Goal: Transaction & Acquisition: Book appointment/travel/reservation

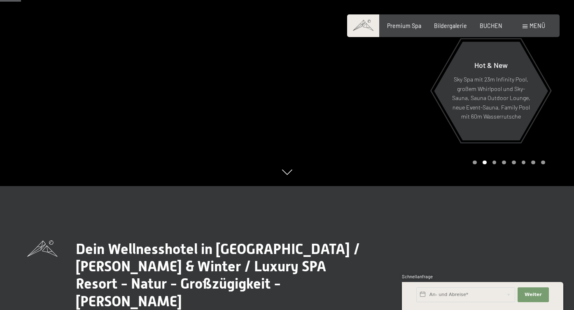
scroll to position [112, 0]
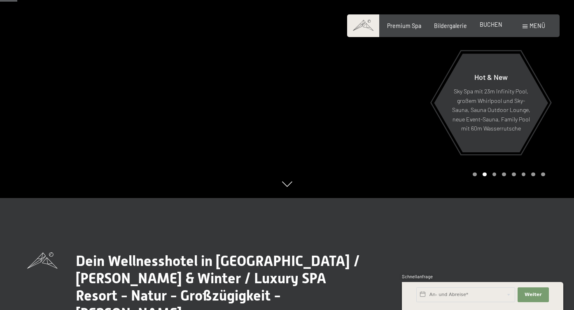
click at [499, 22] on span "BUCHEN" at bounding box center [491, 24] width 23 height 7
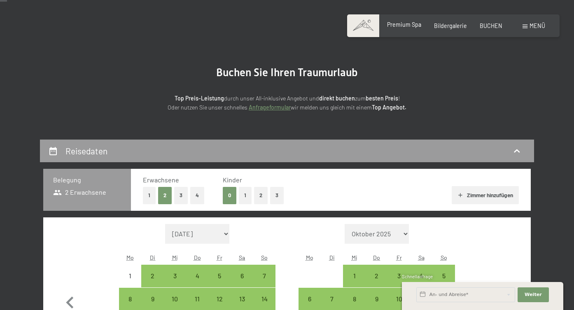
scroll to position [35, 0]
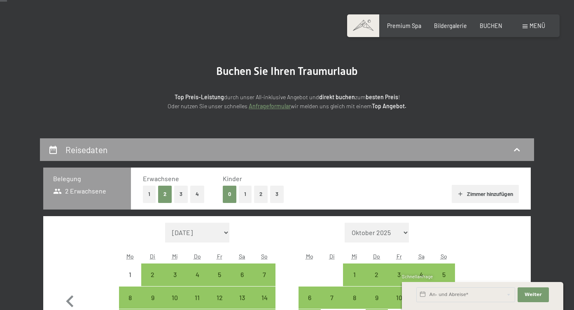
click at [276, 196] on button "3" at bounding box center [277, 194] width 14 height 17
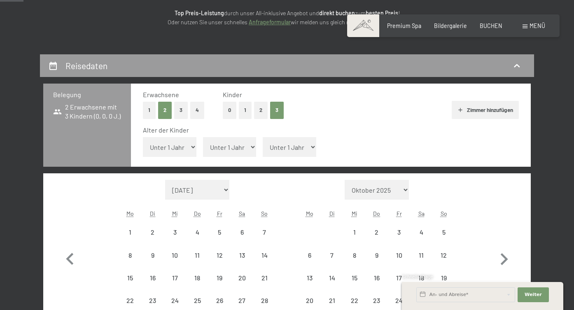
scroll to position [120, 0]
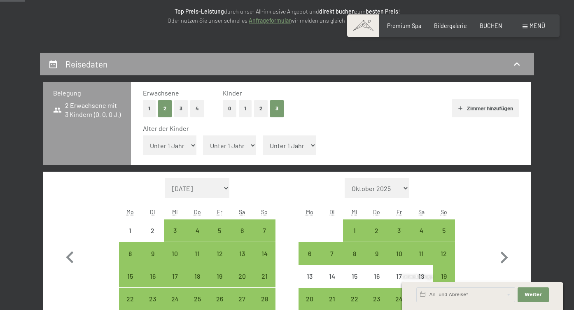
click at [168, 140] on select "Unter 1 Jahr 1 Jahr 2 Jahre 3 Jahre 4 Jahre 5 Jahre 6 Jahre 7 Jahre 8 Jahre 9 J…" at bounding box center [170, 145] width 54 height 20
select select "1"
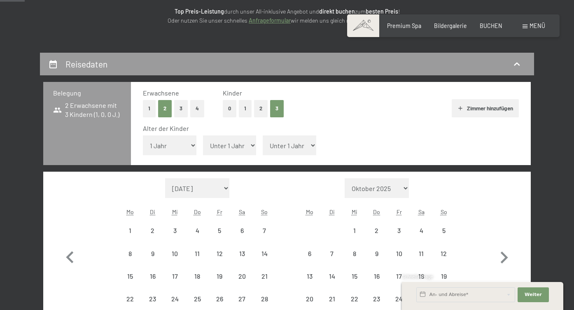
click at [228, 146] on select "Unter 1 Jahr 1 Jahr 2 Jahre 3 Jahre 4 Jahre 5 Jahre 6 Jahre 7 Jahre 8 Jahre 9 J…" at bounding box center [230, 145] width 54 height 20
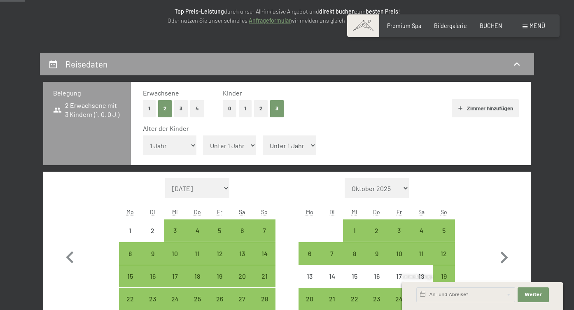
select select "3"
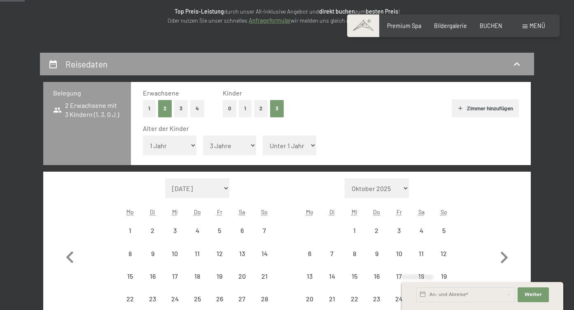
click at [293, 150] on select "Unter 1 Jahr 1 Jahr 2 Jahre 3 Jahre 4 Jahre 5 Jahre 6 Jahre 7 Jahre 8 Jahre 9 J…" at bounding box center [290, 145] width 54 height 20
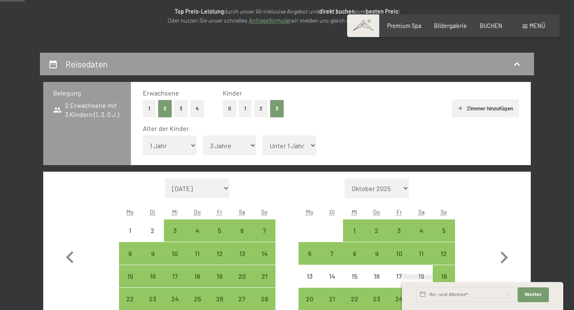
select select "5"
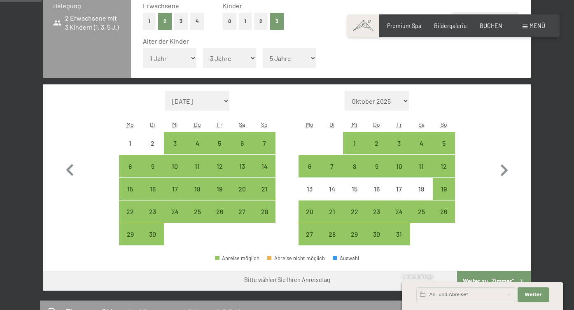
scroll to position [207, 0]
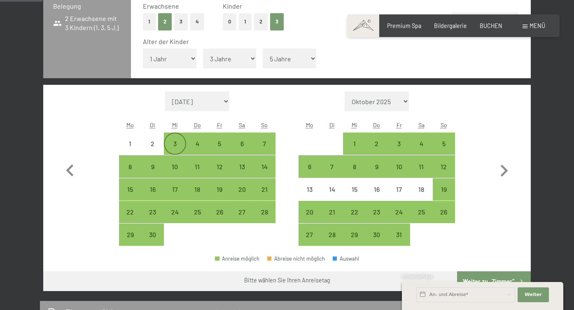
click at [174, 142] on div "3" at bounding box center [175, 150] width 21 height 21
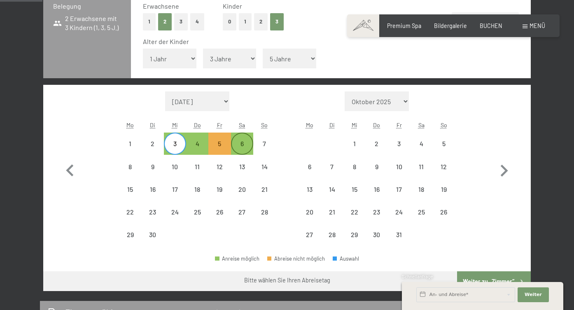
click at [240, 150] on div "6" at bounding box center [242, 150] width 21 height 21
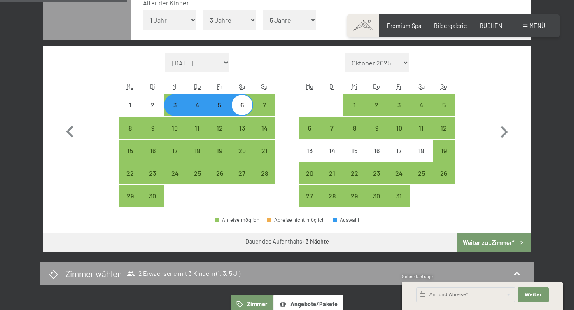
click at [503, 243] on button "Weiter zu „Zimmer“" at bounding box center [494, 243] width 74 height 20
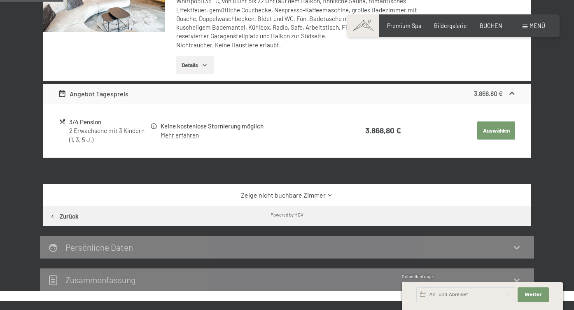
scroll to position [0, 0]
